Goal: Transaction & Acquisition: Purchase product/service

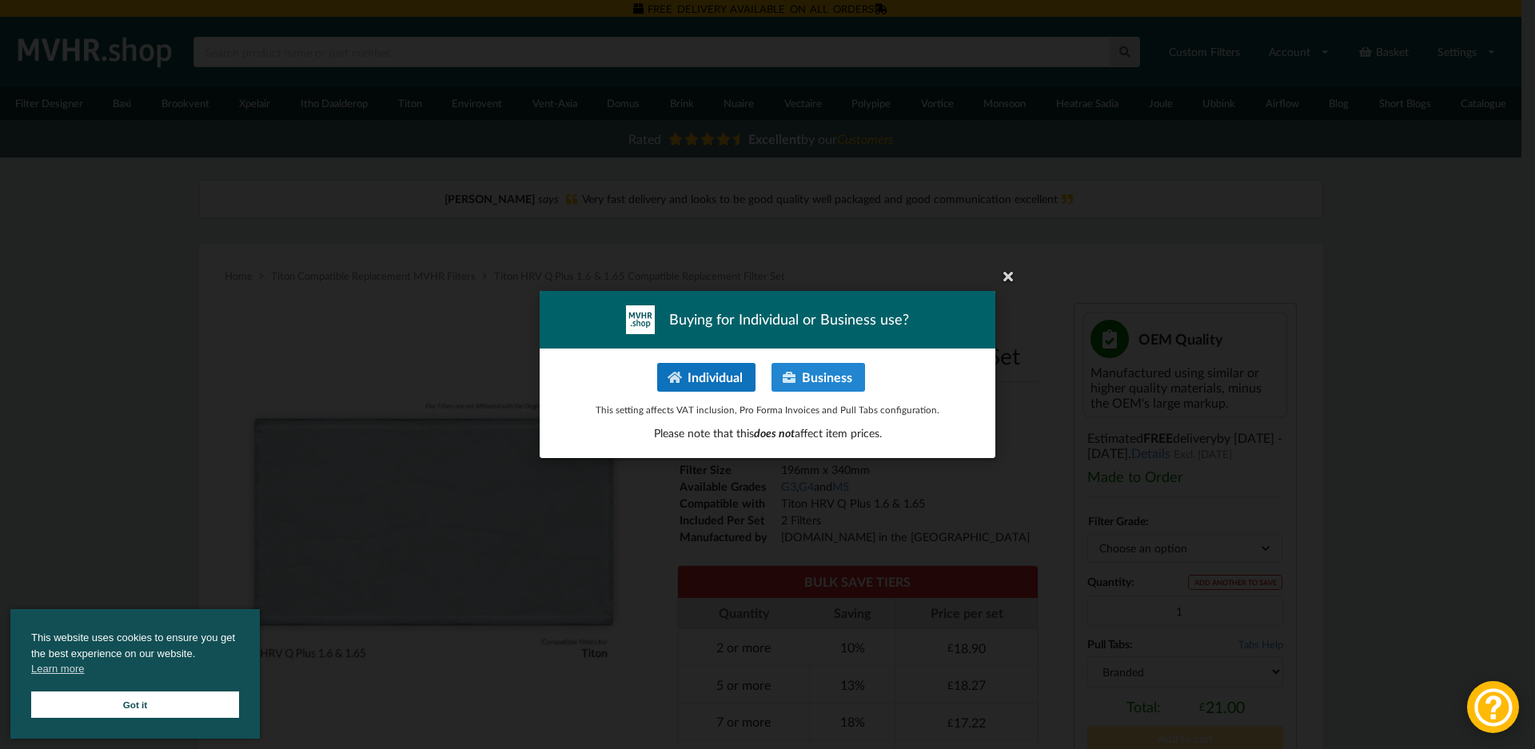
click at [718, 373] on button "Individual" at bounding box center [706, 377] width 98 height 29
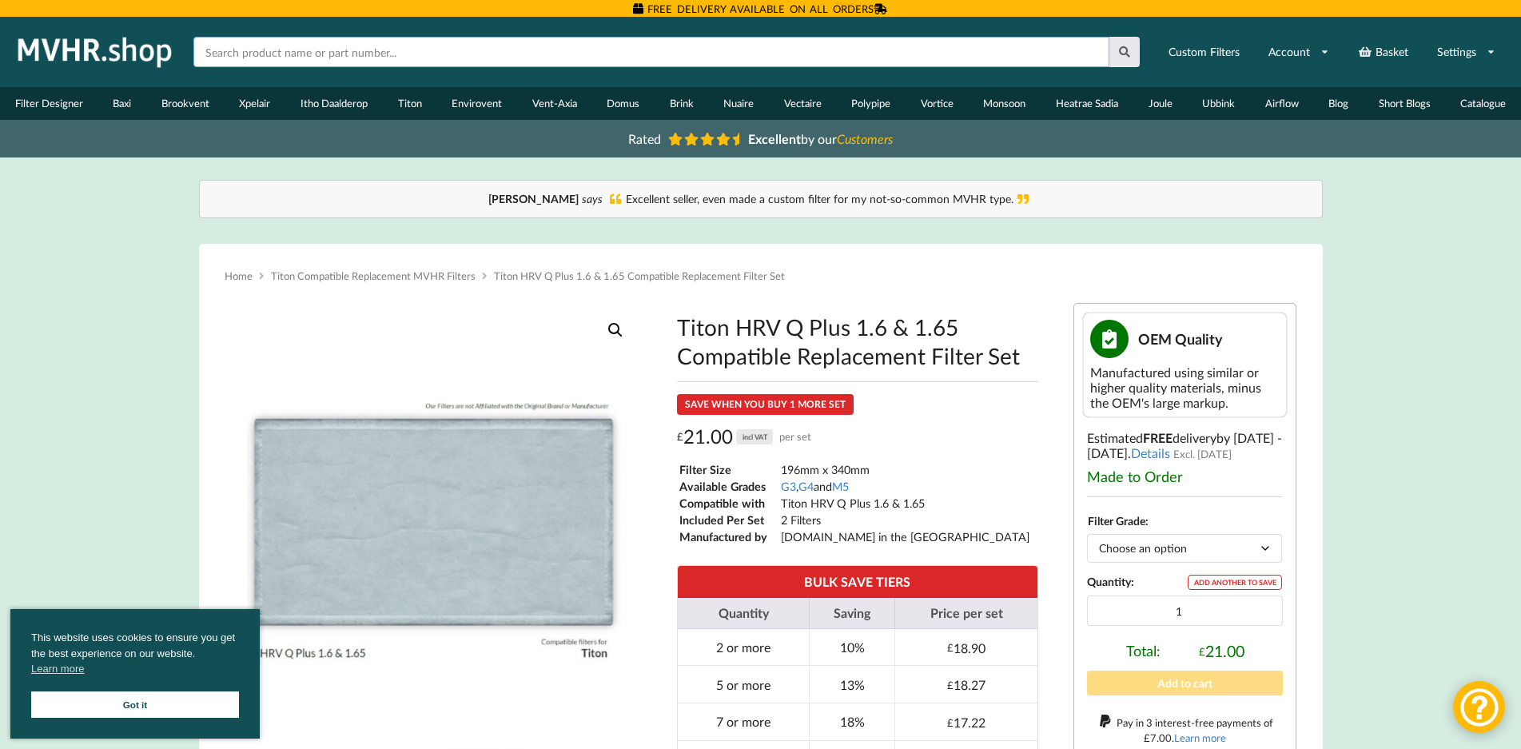
click at [867, 43] on input "text" at bounding box center [651, 52] width 916 height 30
type input "titon"
click at [1110, 37] on button at bounding box center [1125, 52] width 31 height 30
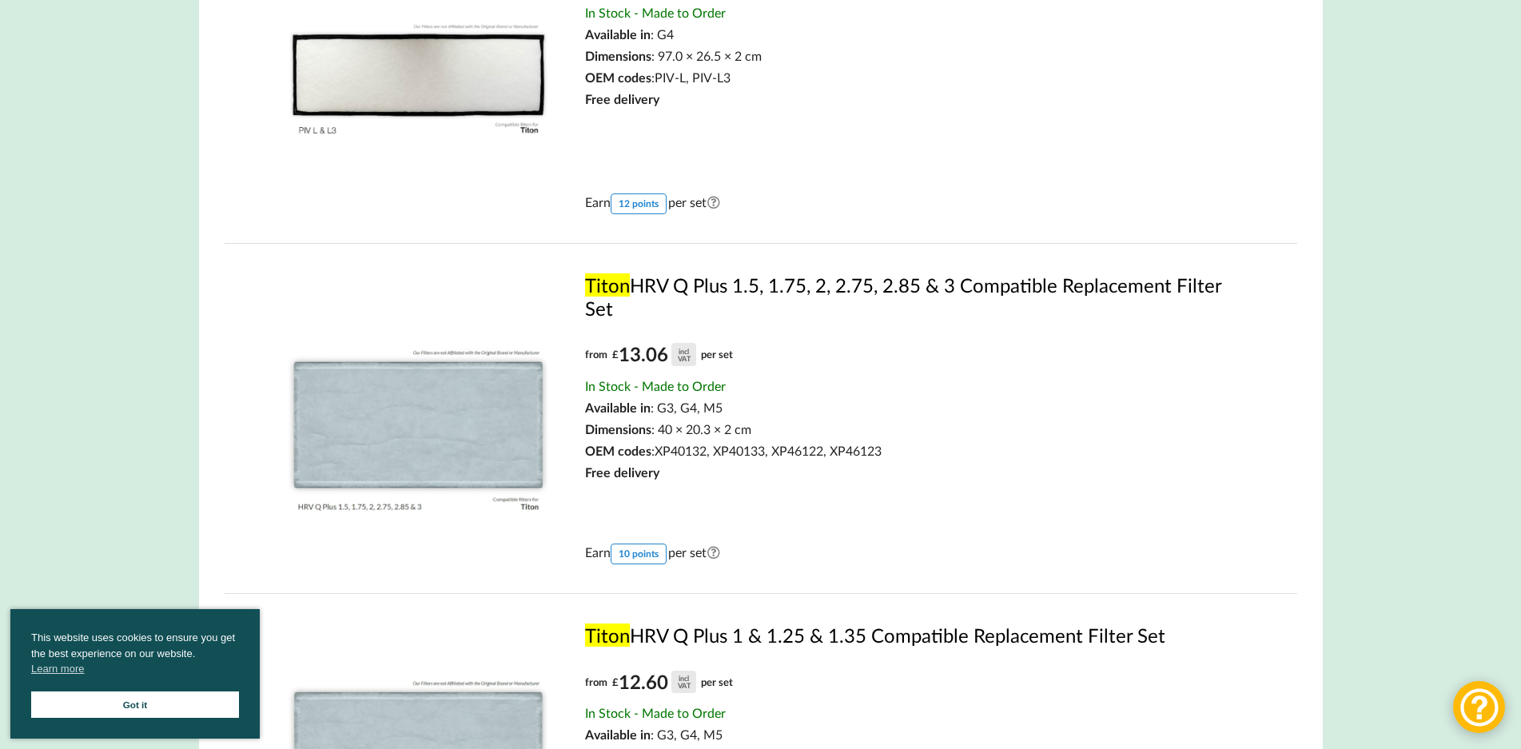
scroll to position [373, 0]
